Goal: Transaction & Acquisition: Purchase product/service

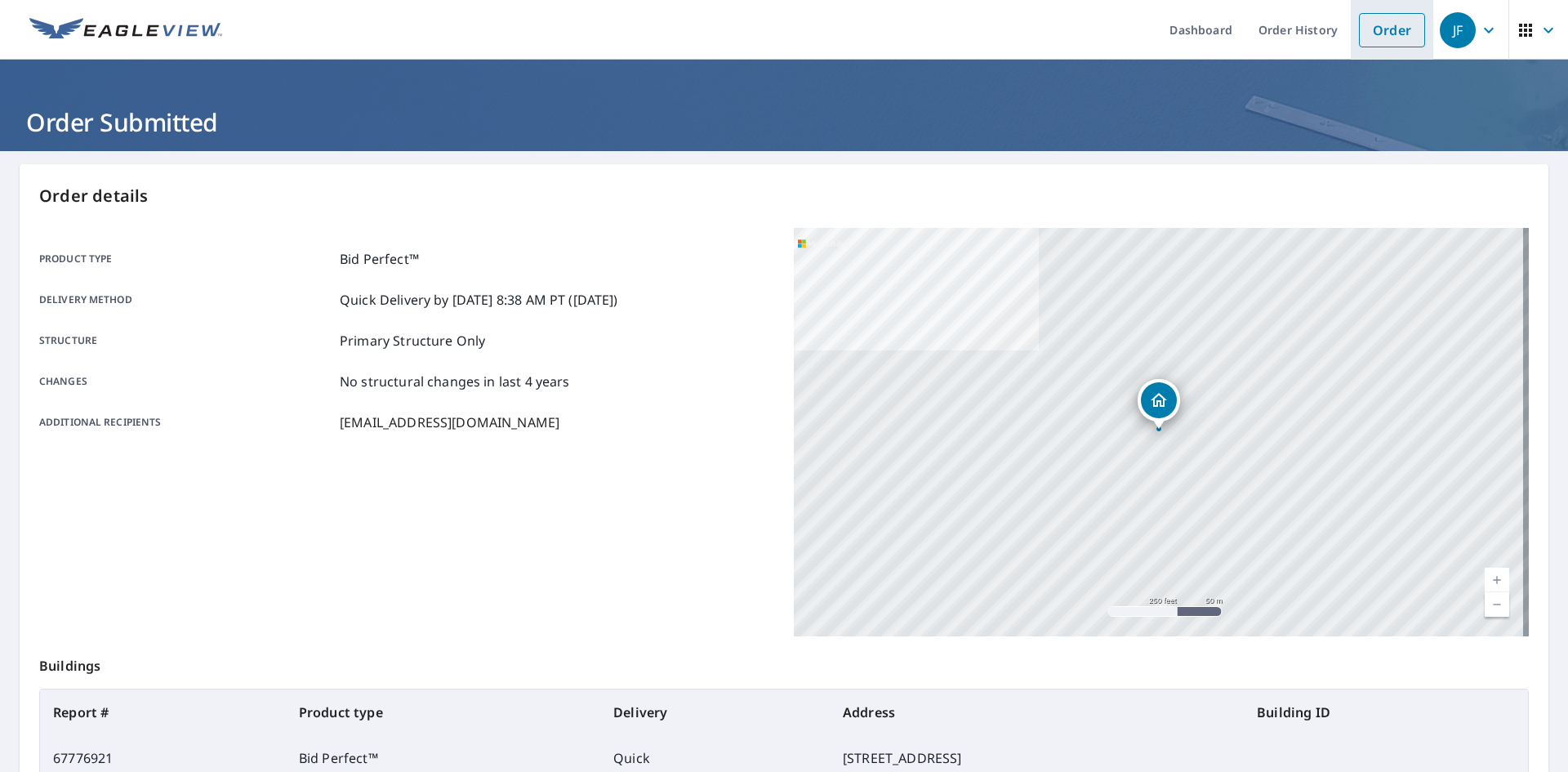
click at [1371, 30] on link "Order" at bounding box center [1391, 30] width 66 height 34
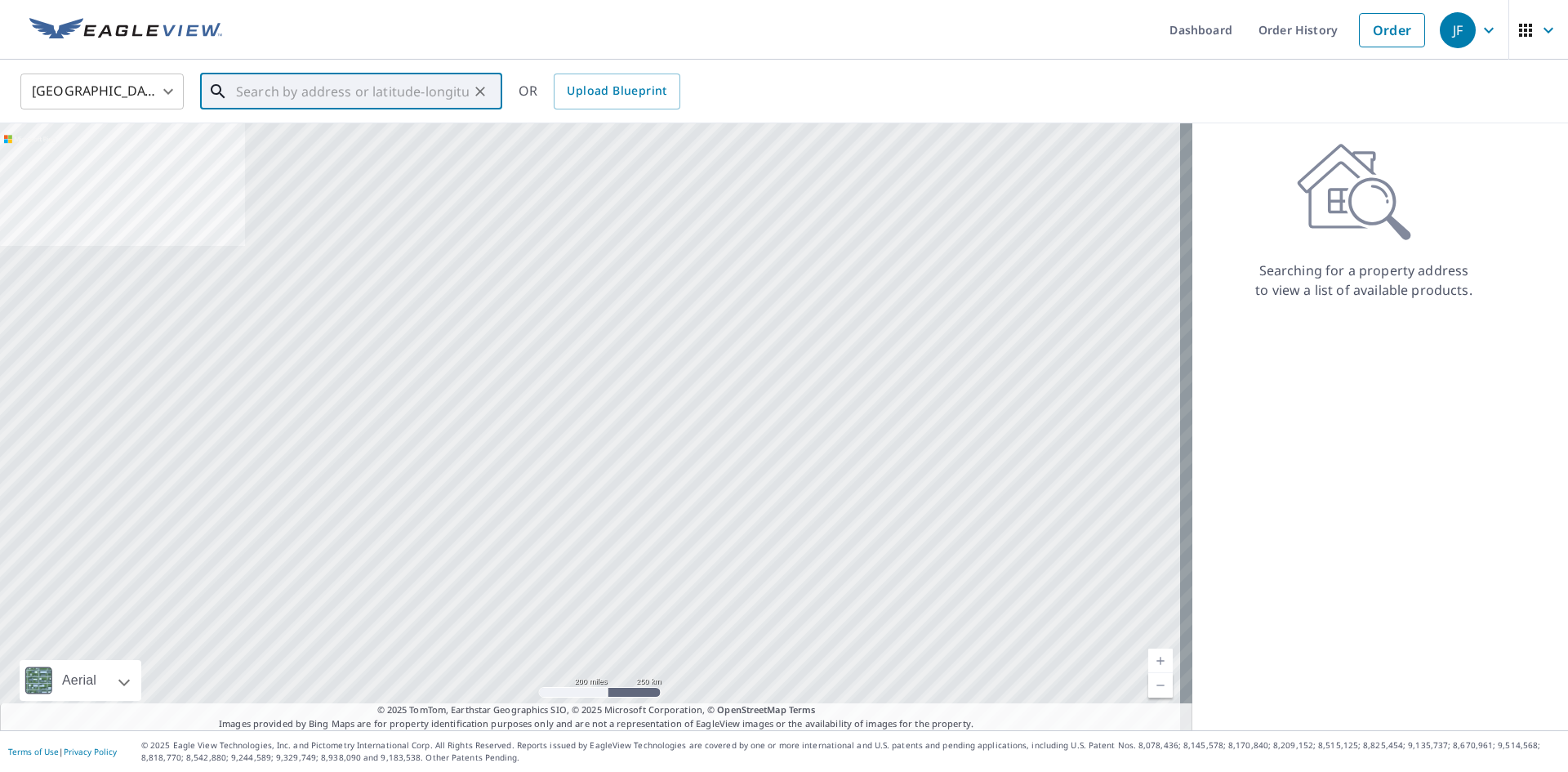
paste input "[STREET_ADDRESS]"
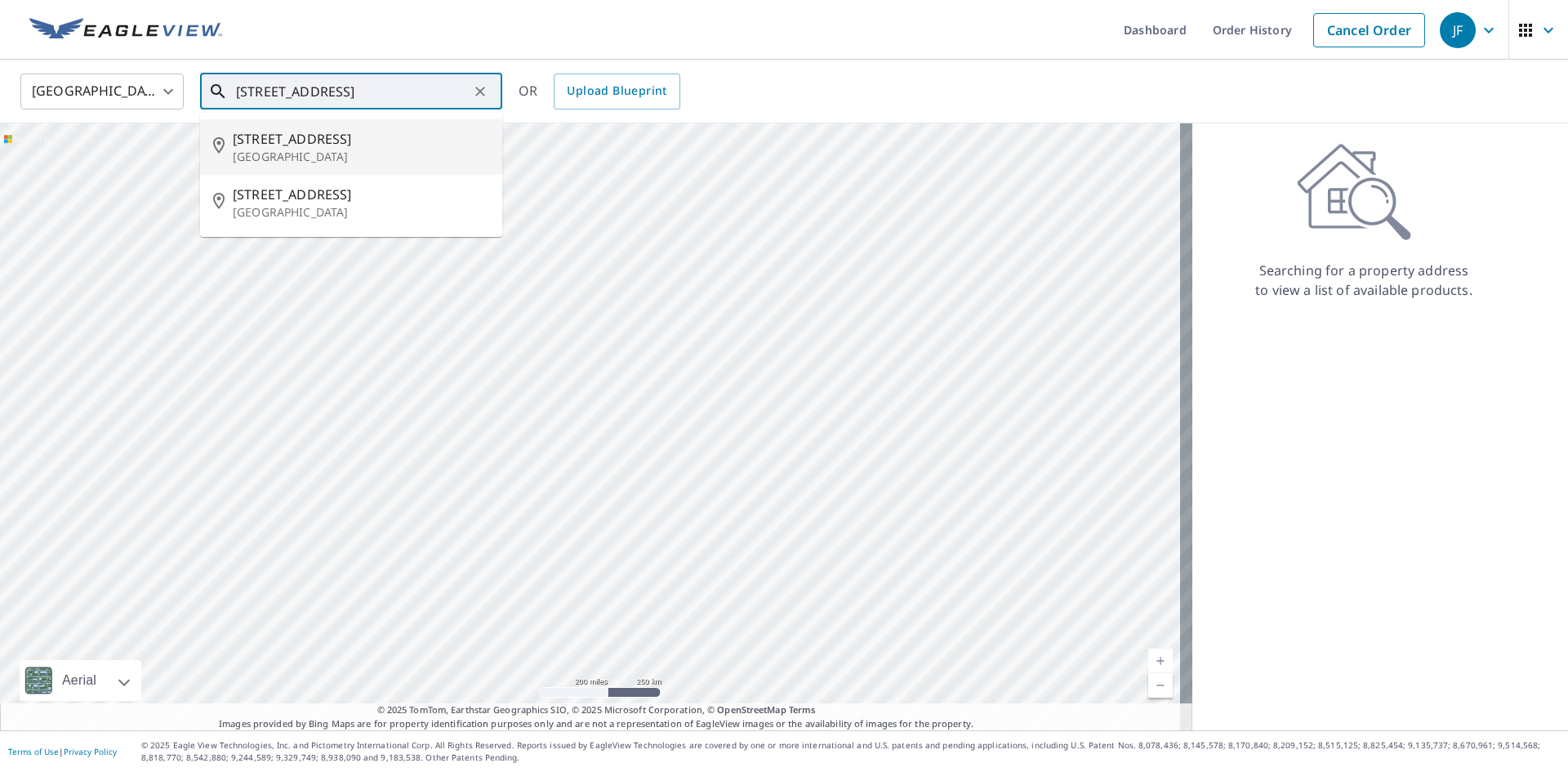
click at [321, 137] on span "[STREET_ADDRESS]" at bounding box center [361, 139] width 256 height 20
type input "[STREET_ADDRESS]"
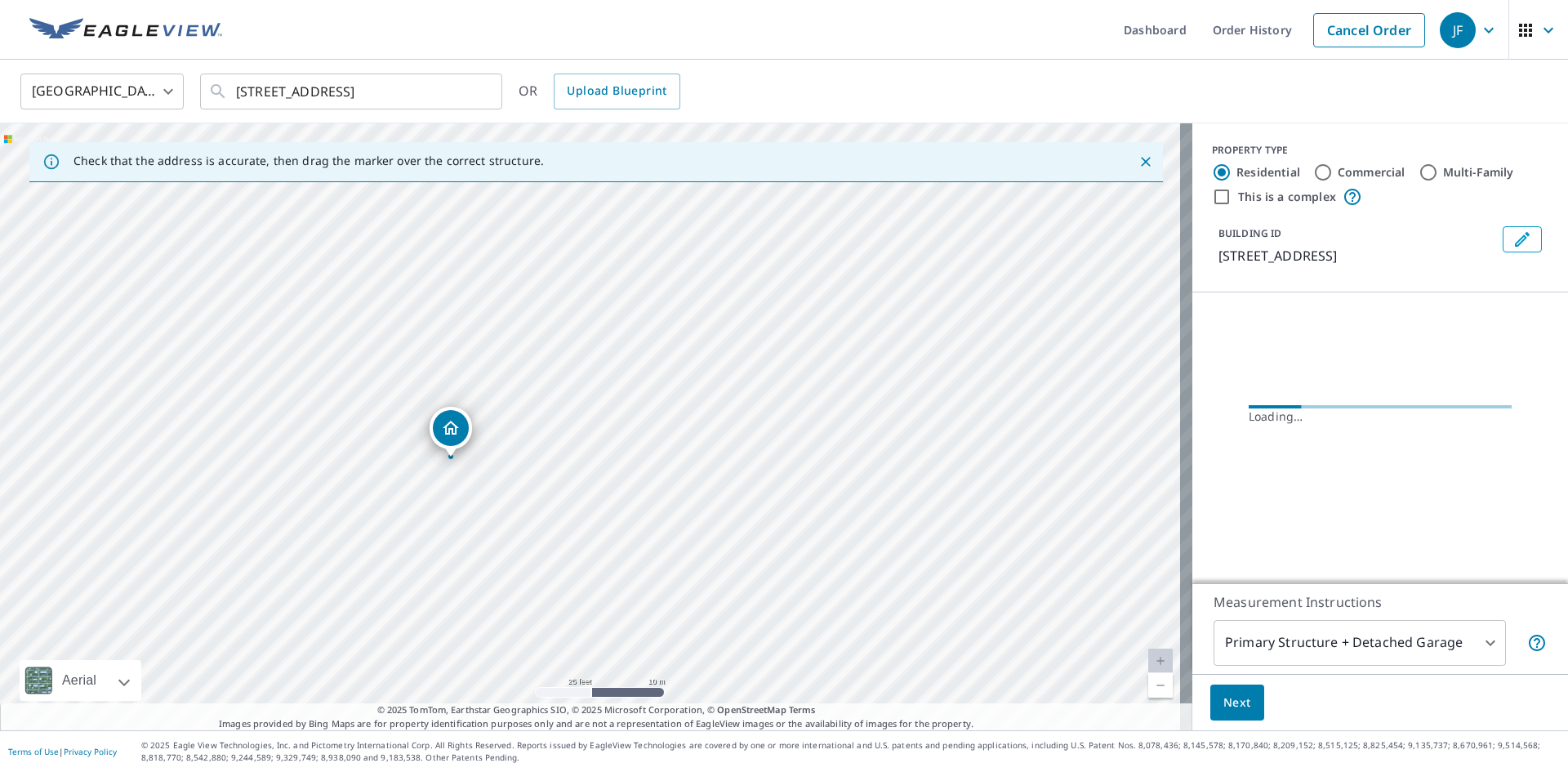
drag, startPoint x: 568, startPoint y: 283, endPoint x: 520, endPoint y: 513, distance: 235.0
click at [520, 513] on div "[STREET_ADDRESS]" at bounding box center [596, 426] width 1192 height 607
click at [438, 434] on div "Dropped pin, building 1, Residential property, 153 Devon St Kearny, NJ 07032" at bounding box center [449, 430] width 36 height 36
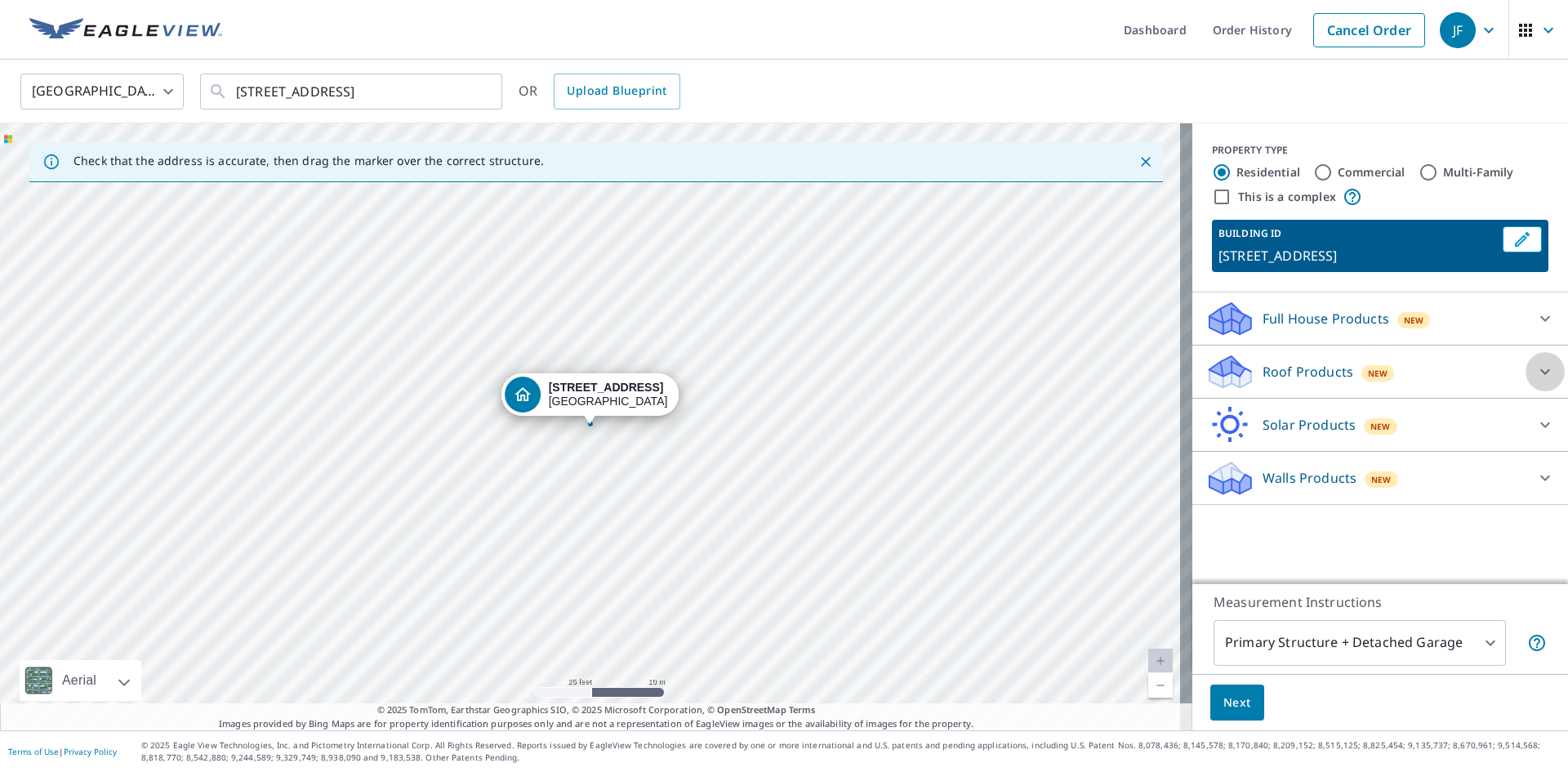
click at [1539, 370] on icon at bounding box center [1546, 371] width 20 height 20
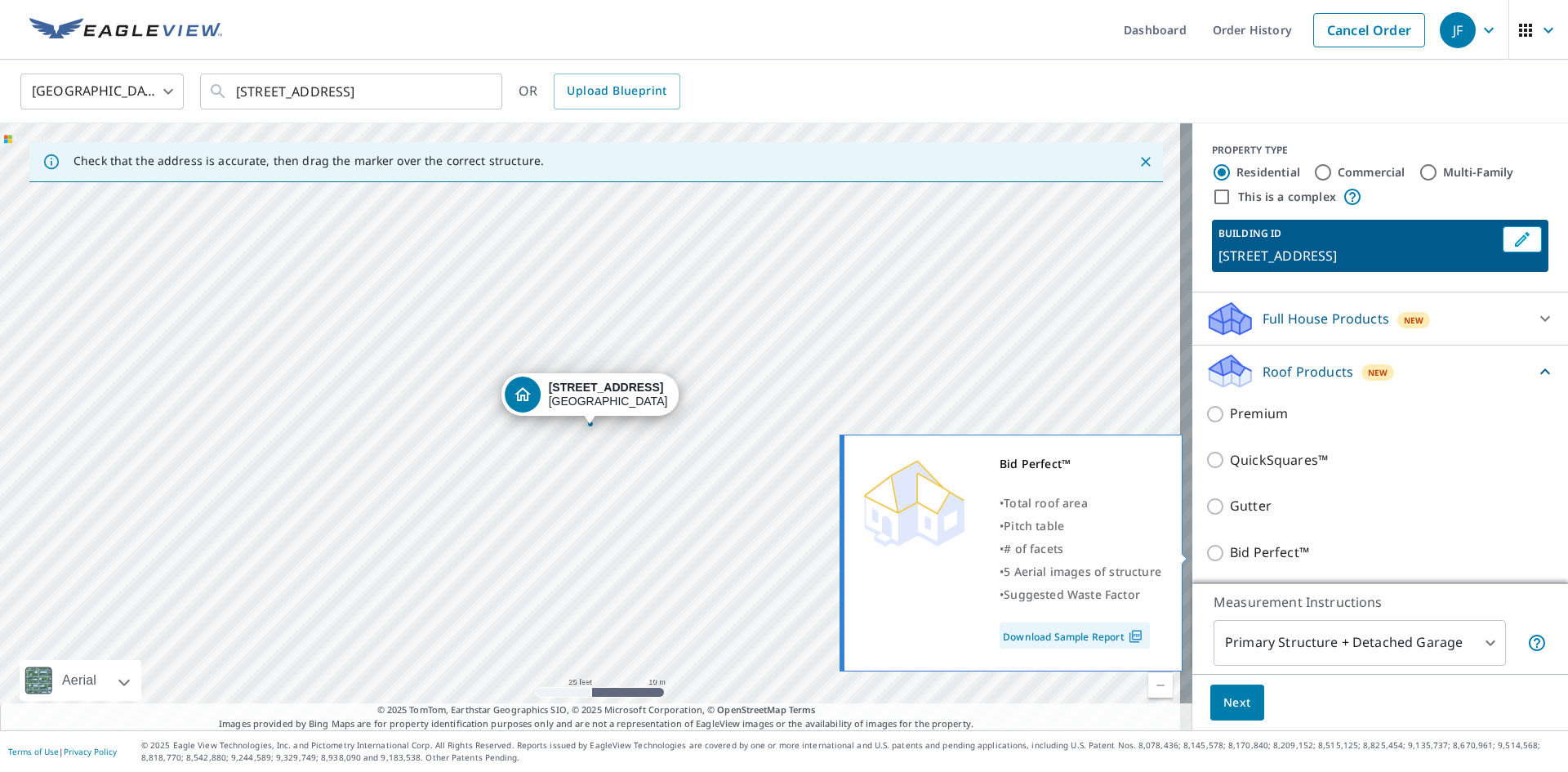
click at [1207, 550] on input "Bid Perfect™" at bounding box center [1217, 553] width 24 height 20
checkbox input "true"
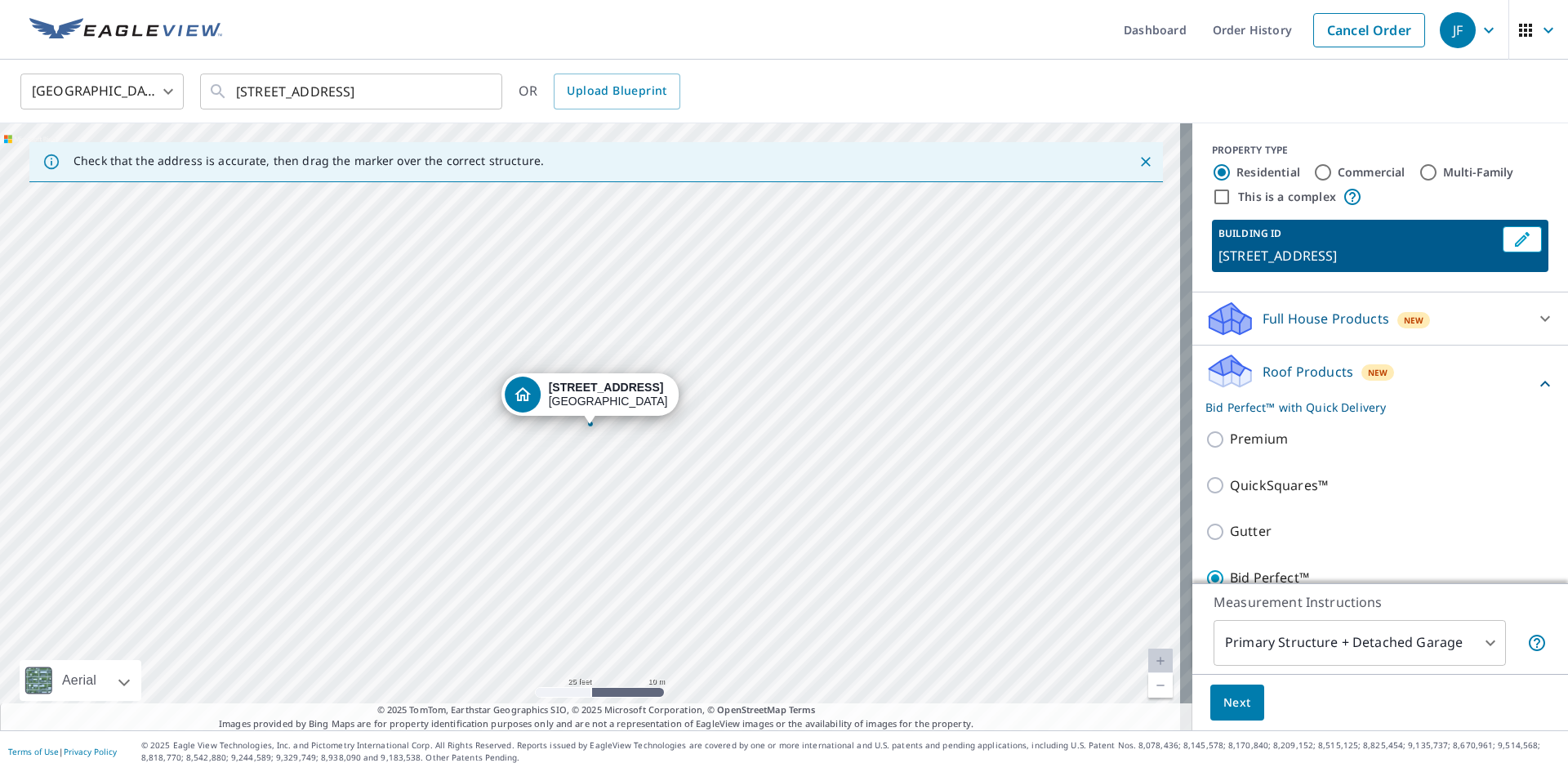
click at [1481, 645] on body "JF JF Dashboard Order History Cancel Order JF [GEOGRAPHIC_DATA] [GEOGRAPHIC_DAT…" at bounding box center [784, 386] width 1568 height 772
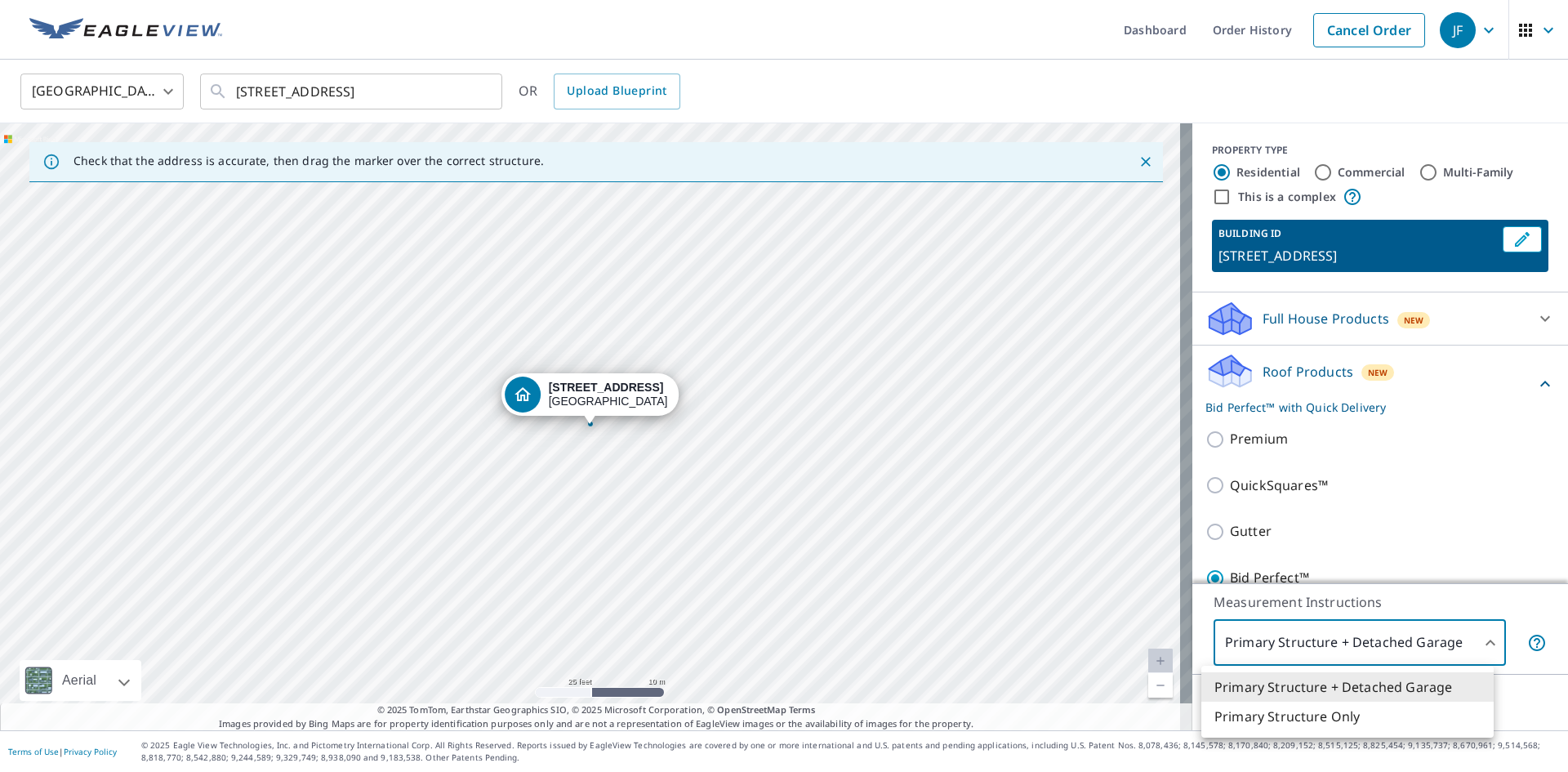
click at [1297, 718] on li "Primary Structure Only" at bounding box center [1347, 716] width 292 height 29
type input "2"
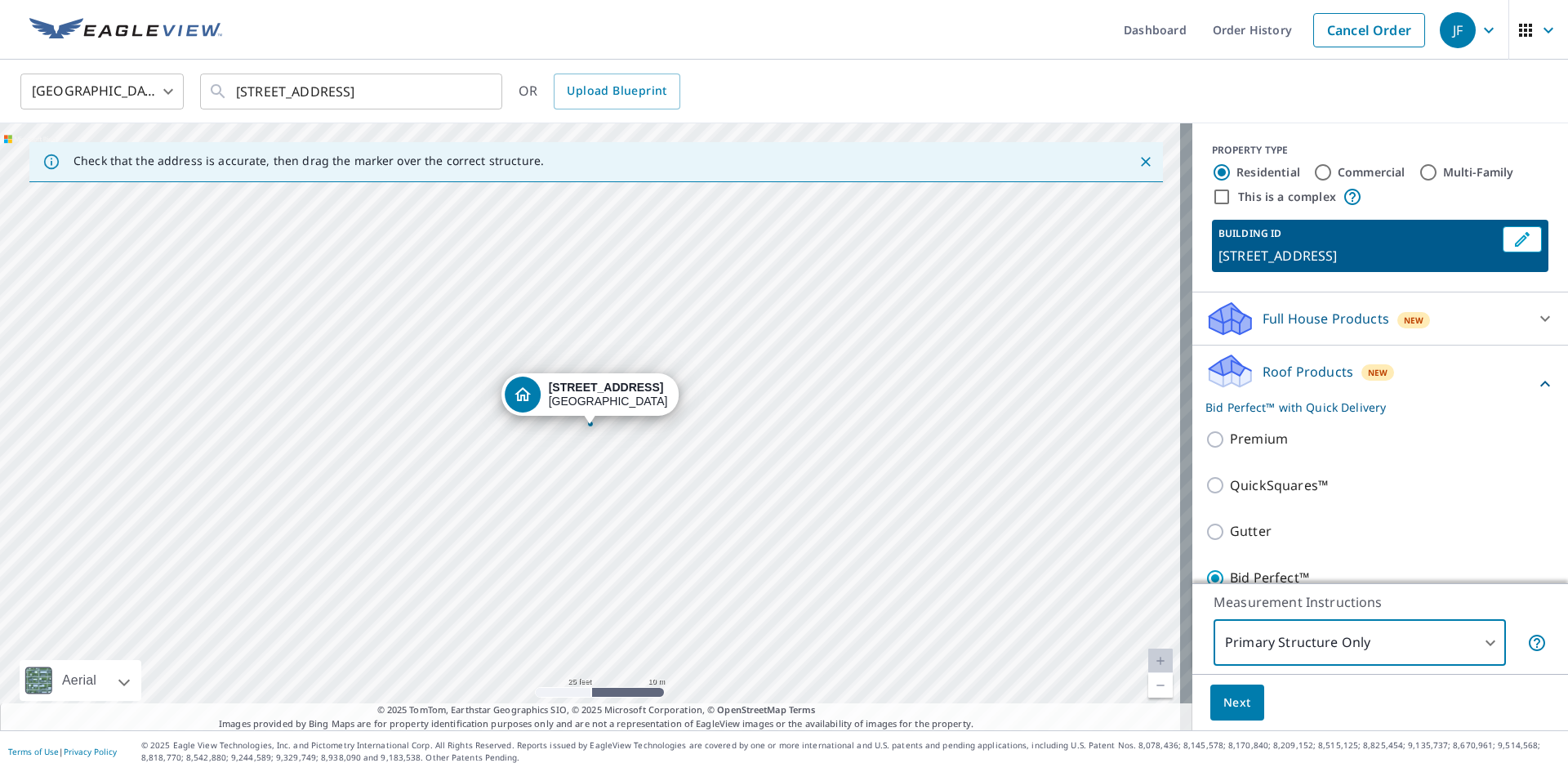
click at [1225, 699] on span "Next" at bounding box center [1237, 703] width 27 height 21
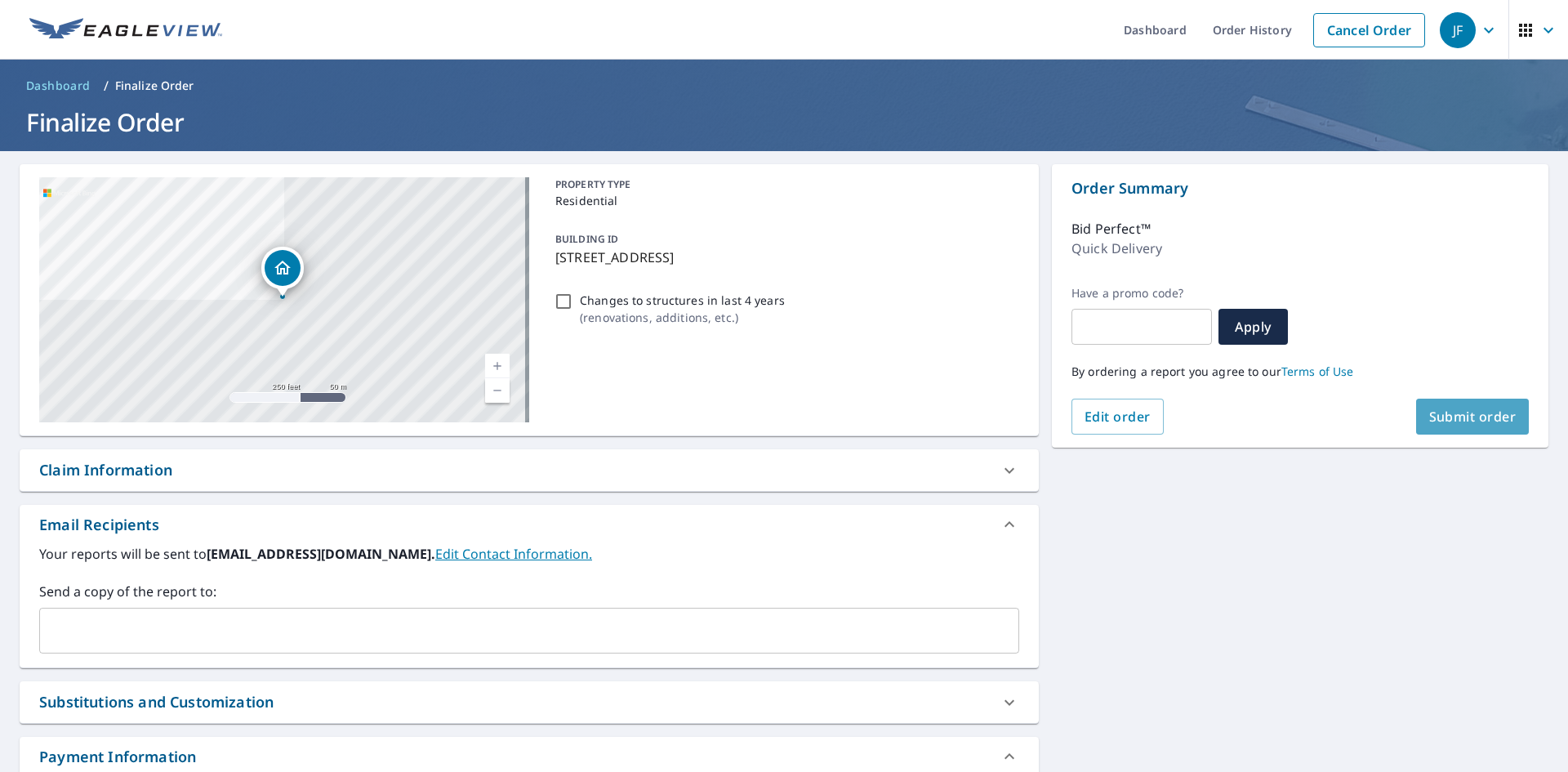
click at [1429, 423] on span "Submit order" at bounding box center [1472, 416] width 87 height 18
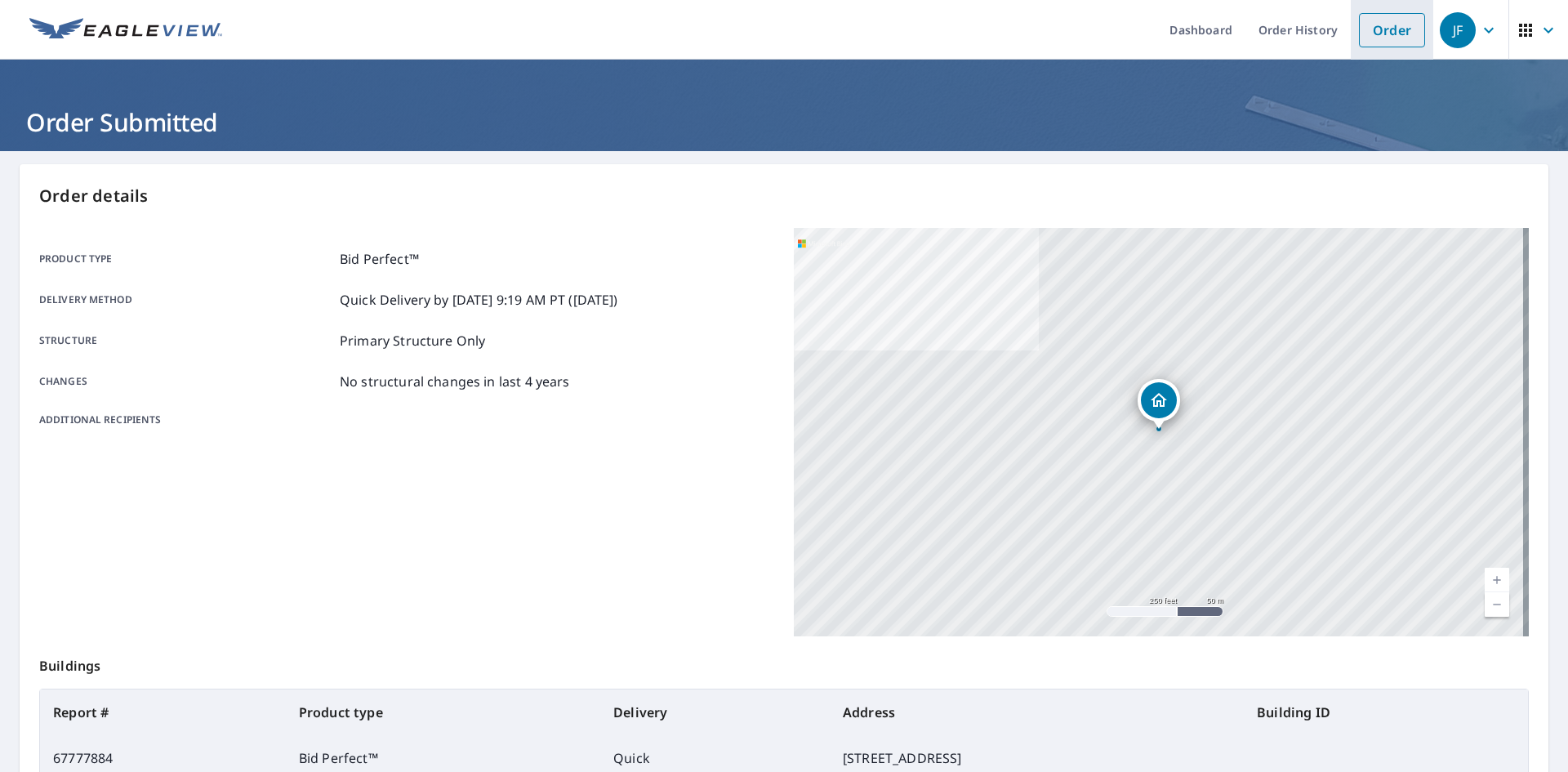
click at [1368, 36] on link "Order" at bounding box center [1391, 30] width 66 height 34
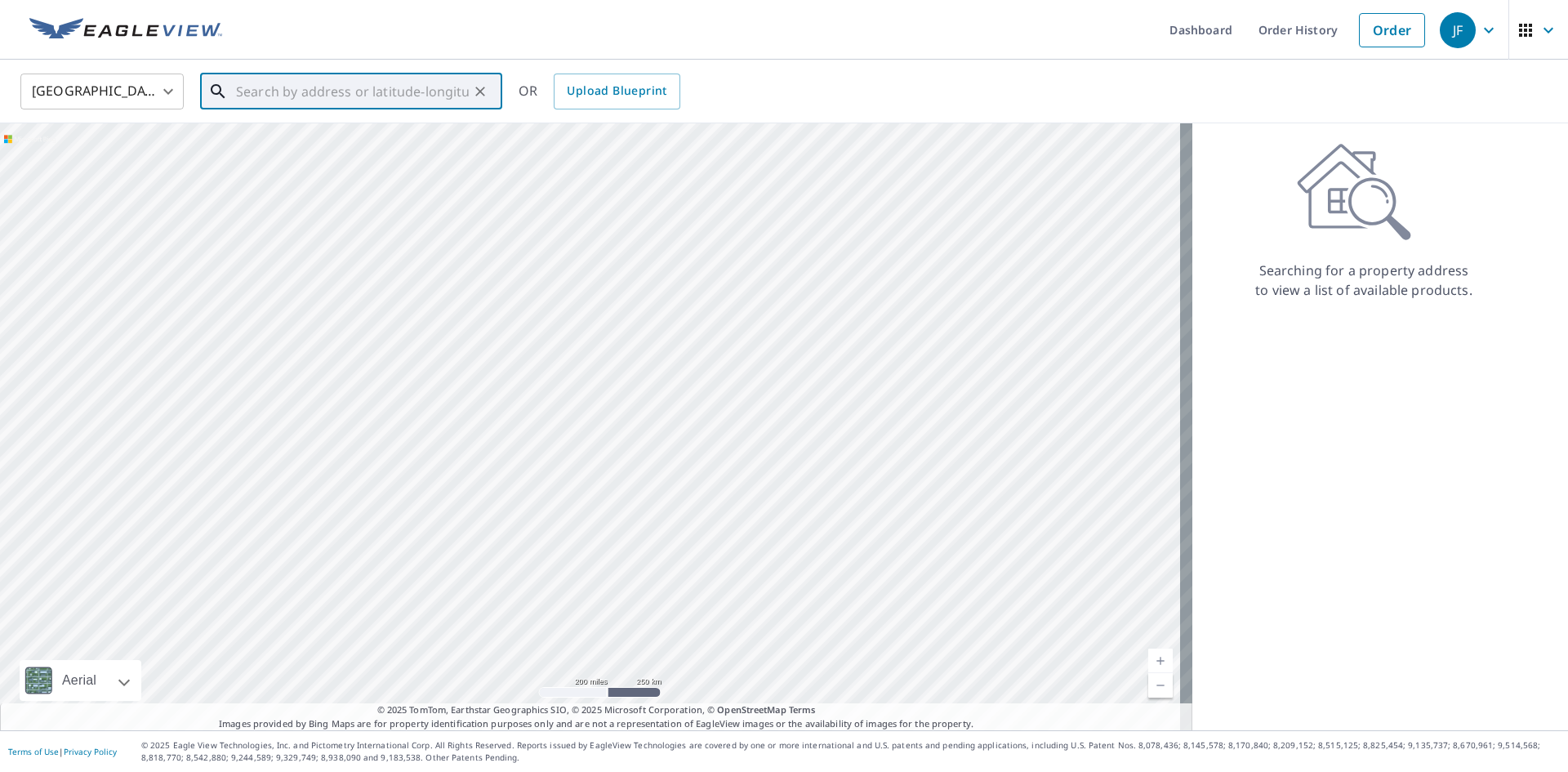
paste input "[STREET_ADDRESS]"
click at [325, 141] on span "[STREET_ADDRESS]" at bounding box center [361, 139] width 256 height 20
type input "[STREET_ADDRESS]"
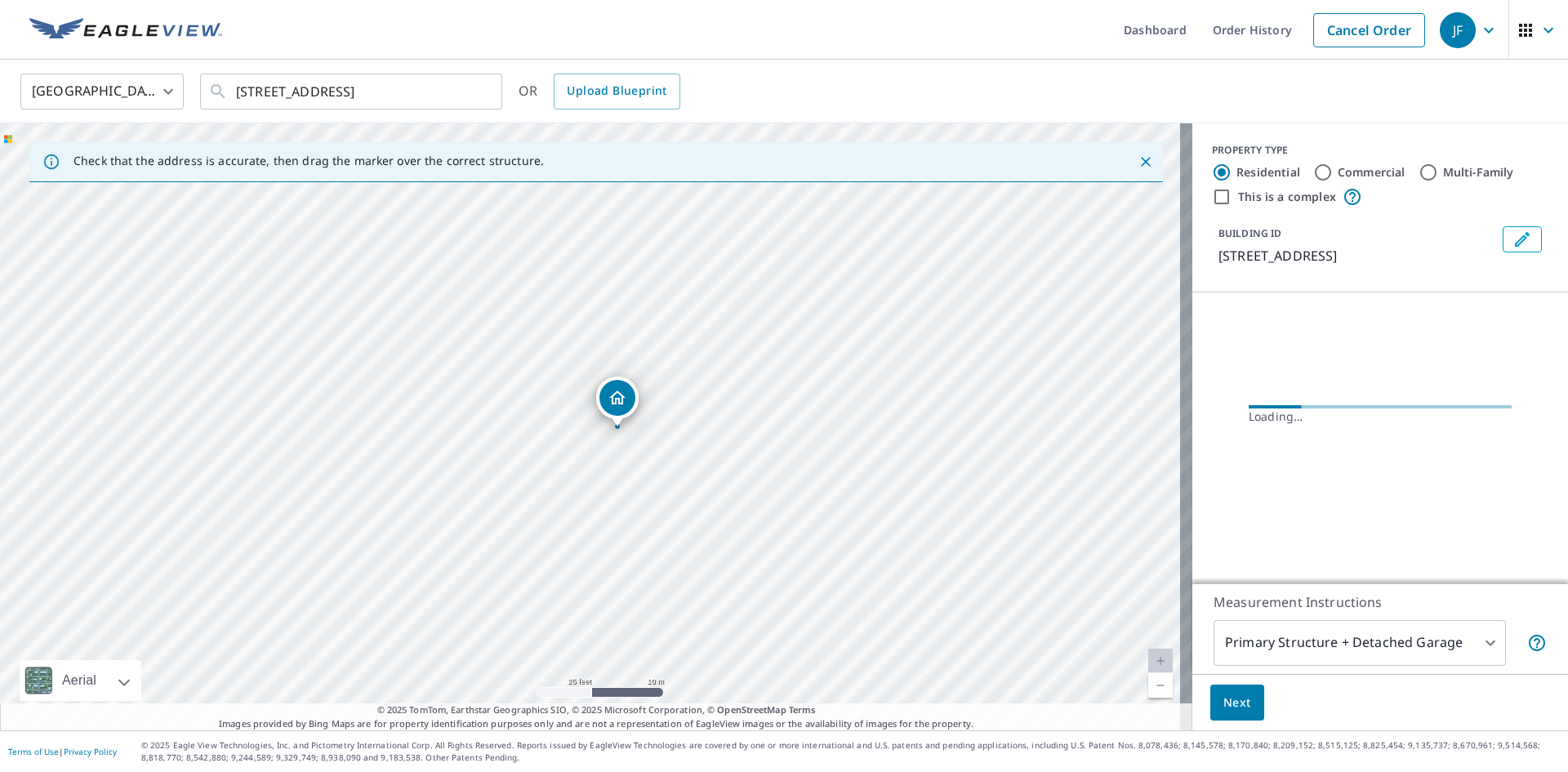
click at [615, 393] on icon "Dropped pin, building 1, Residential property, 1743 Silver Birch Rd Huntingdon …" at bounding box center [618, 397] width 17 height 14
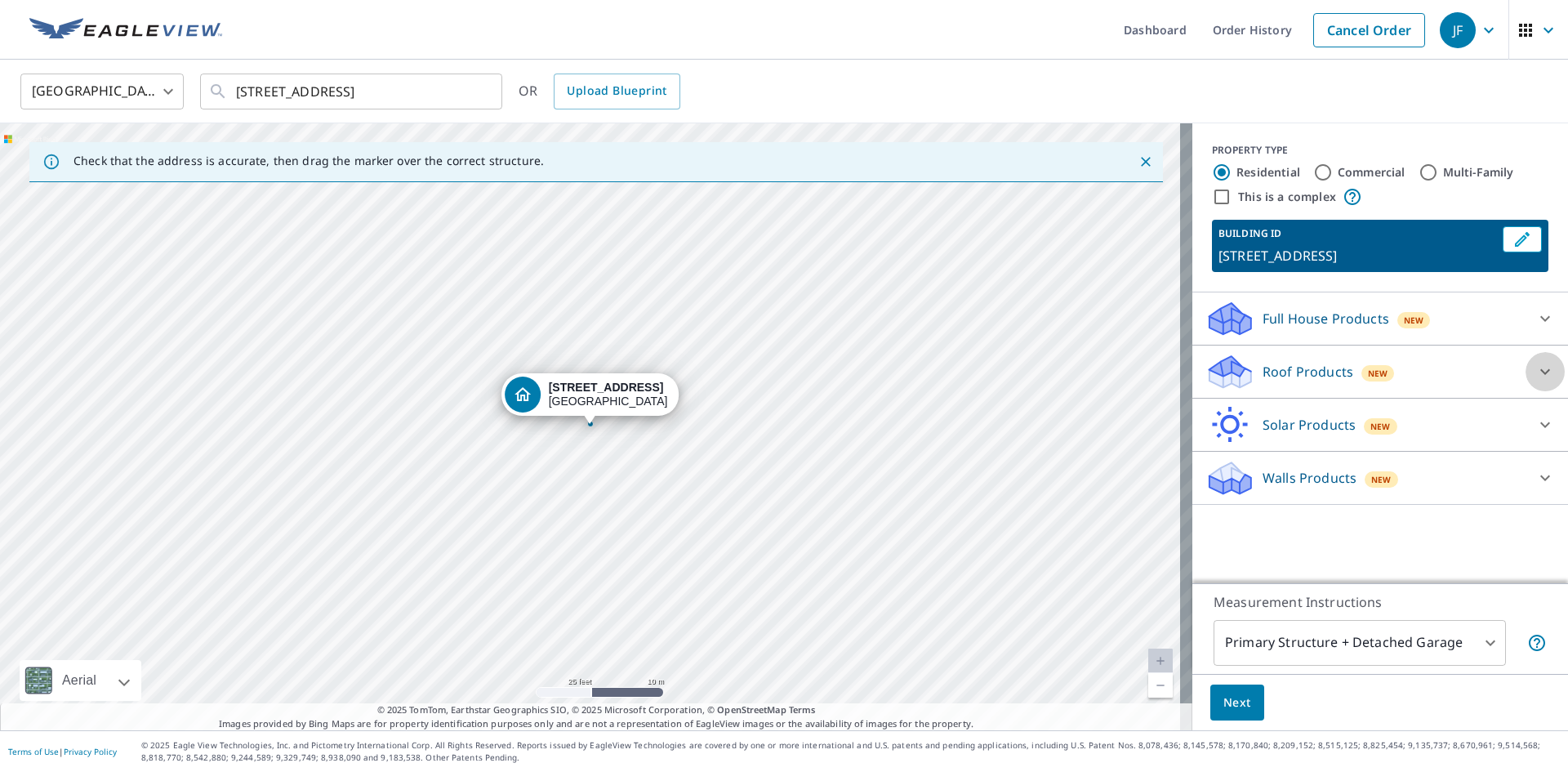
click at [1536, 381] on icon at bounding box center [1546, 371] width 20 height 20
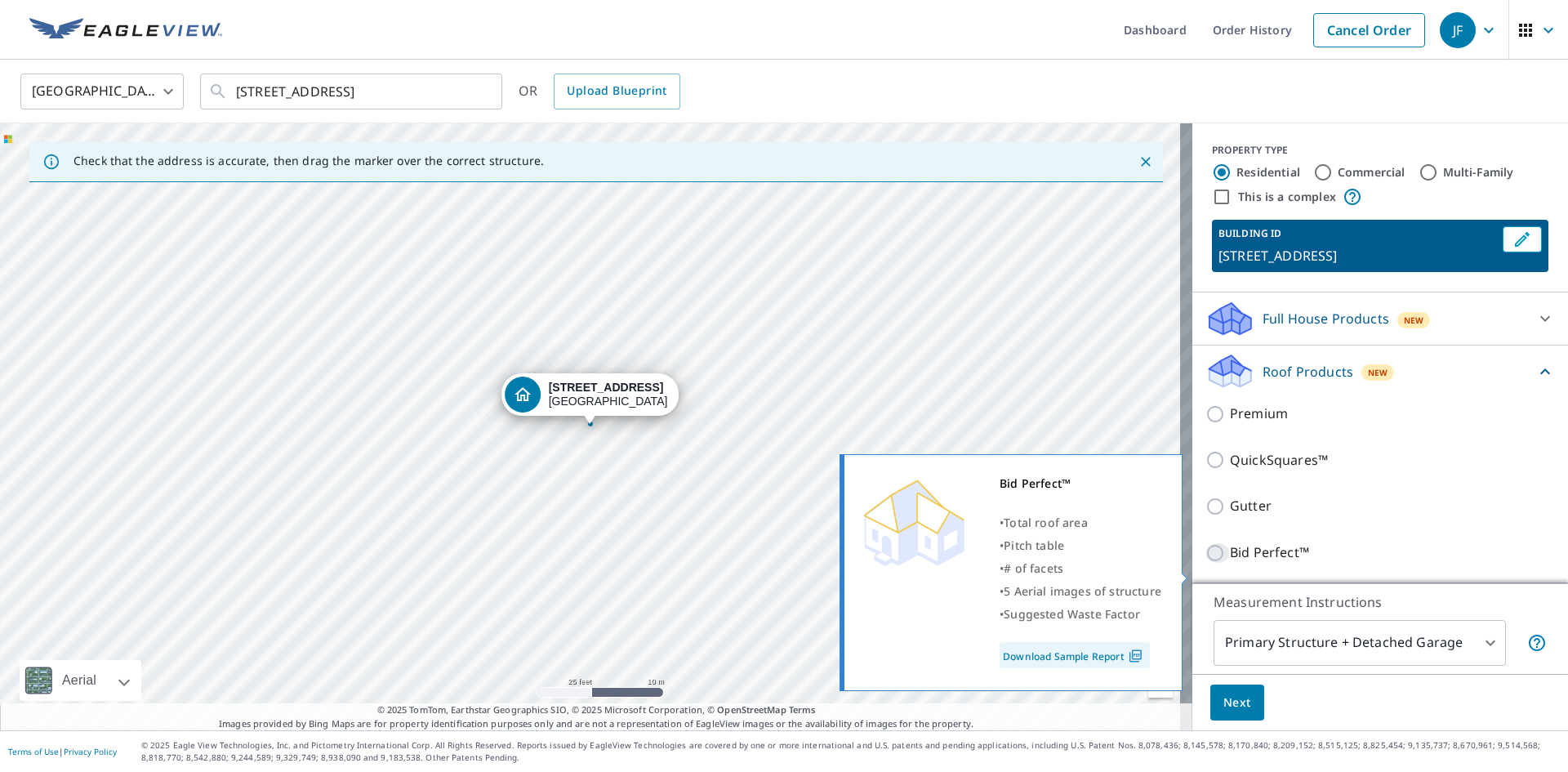
click at [1210, 563] on input "Bid Perfect™" at bounding box center [1217, 553] width 24 height 20
checkbox input "true"
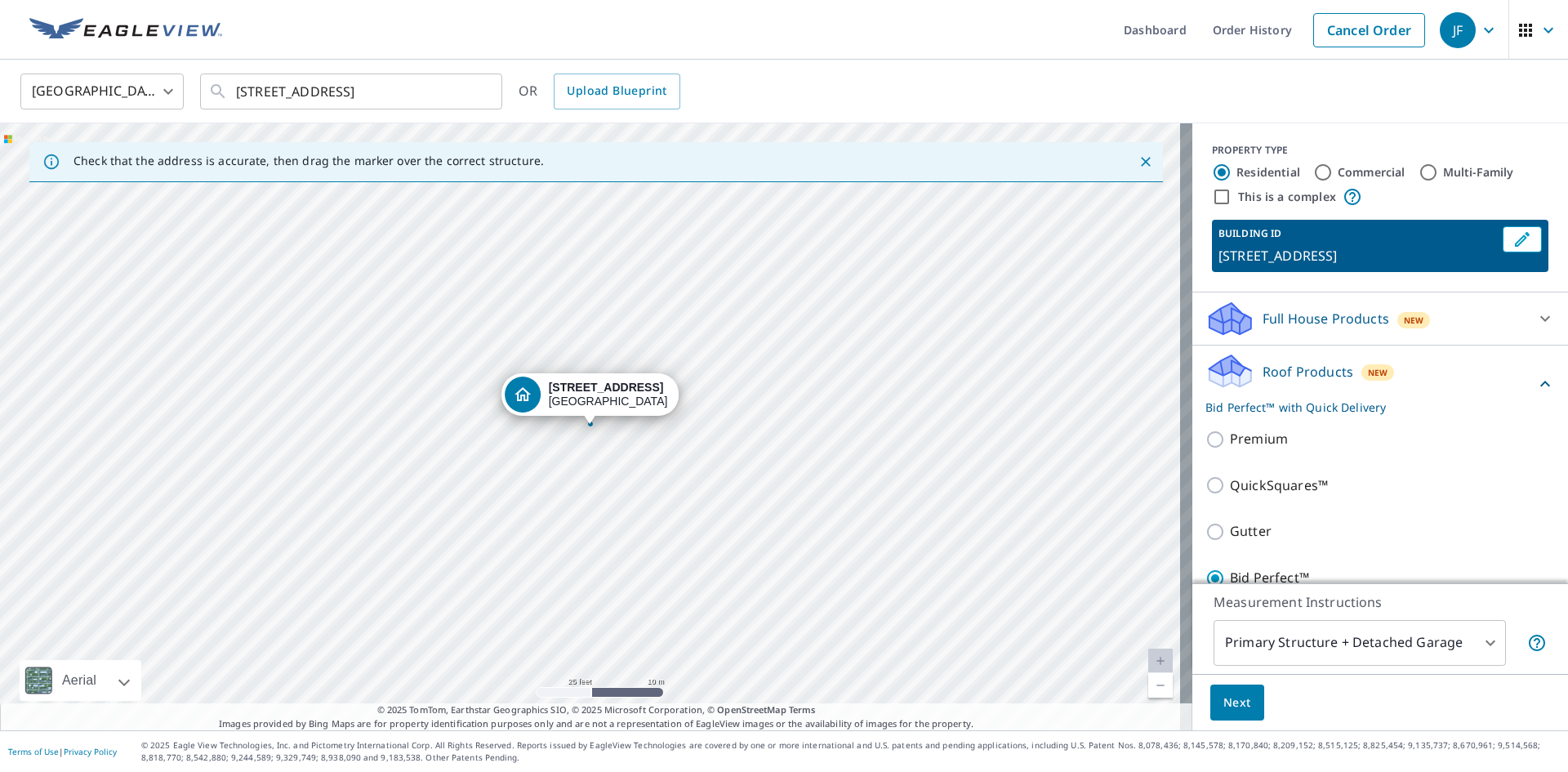
click at [1481, 650] on body "JF JF Dashboard Order History Cancel Order JF [GEOGRAPHIC_DATA] [GEOGRAPHIC_DAT…" at bounding box center [784, 386] width 1568 height 772
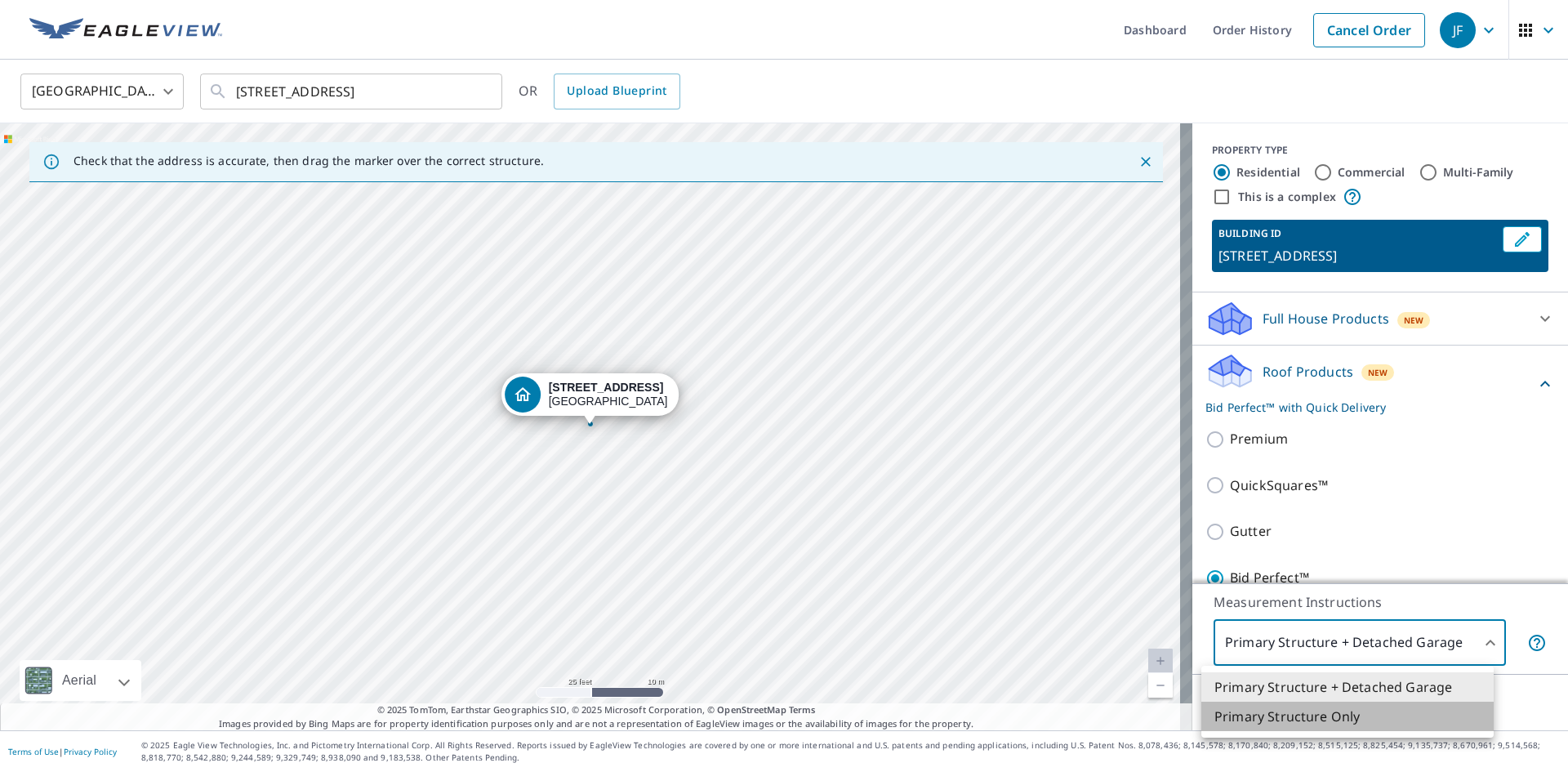
click at [1299, 724] on li "Primary Structure Only" at bounding box center [1347, 716] width 292 height 29
type input "2"
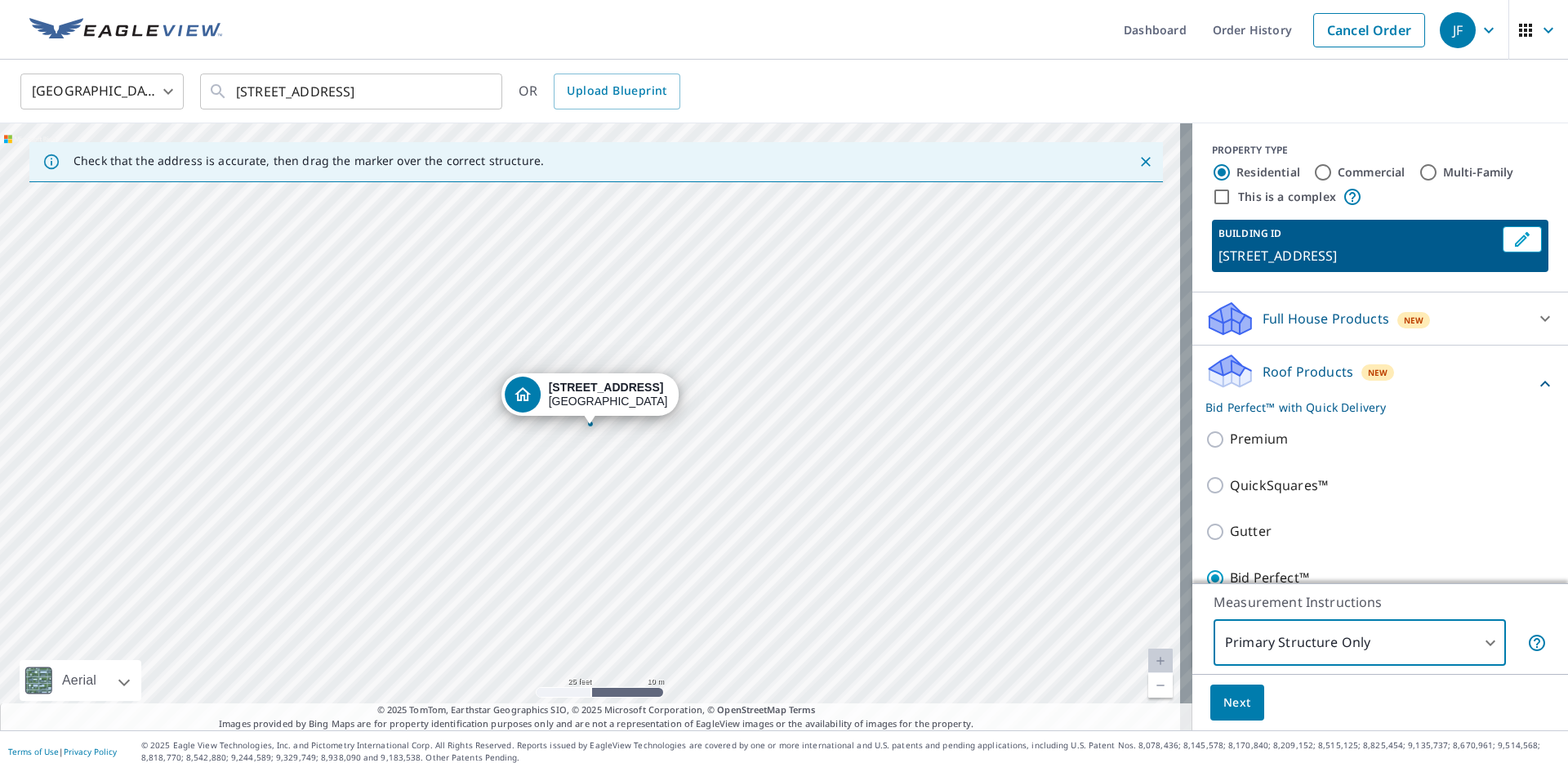
click at [1211, 705] on button "Next" at bounding box center [1237, 703] width 54 height 37
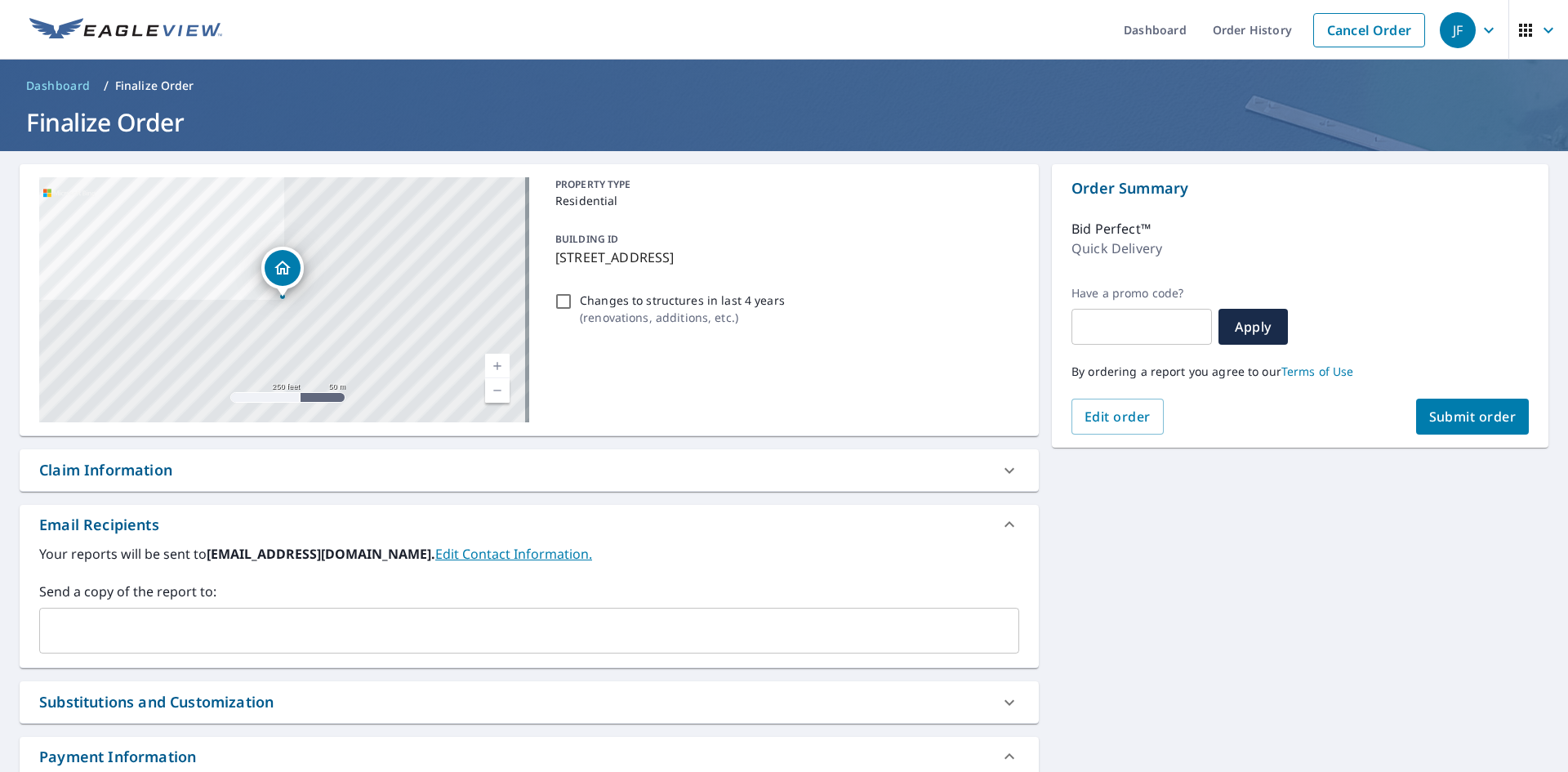
click at [1436, 413] on span "Submit order" at bounding box center [1472, 416] width 87 height 18
